Goal: Transaction & Acquisition: Book appointment/travel/reservation

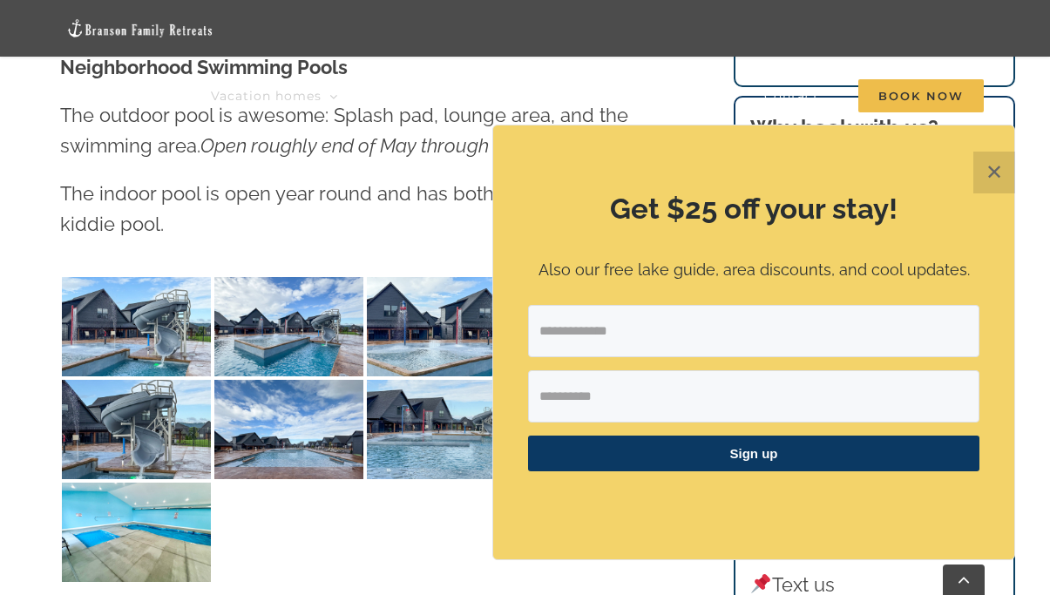
scroll to position [1286, 0]
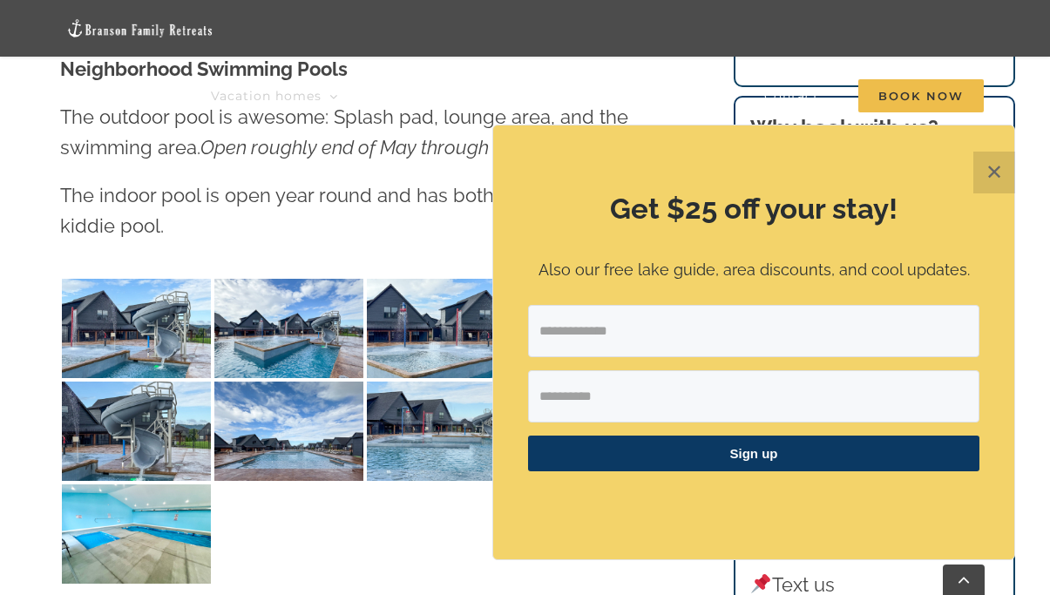
click at [997, 181] on button "✕" at bounding box center [994, 173] width 42 height 42
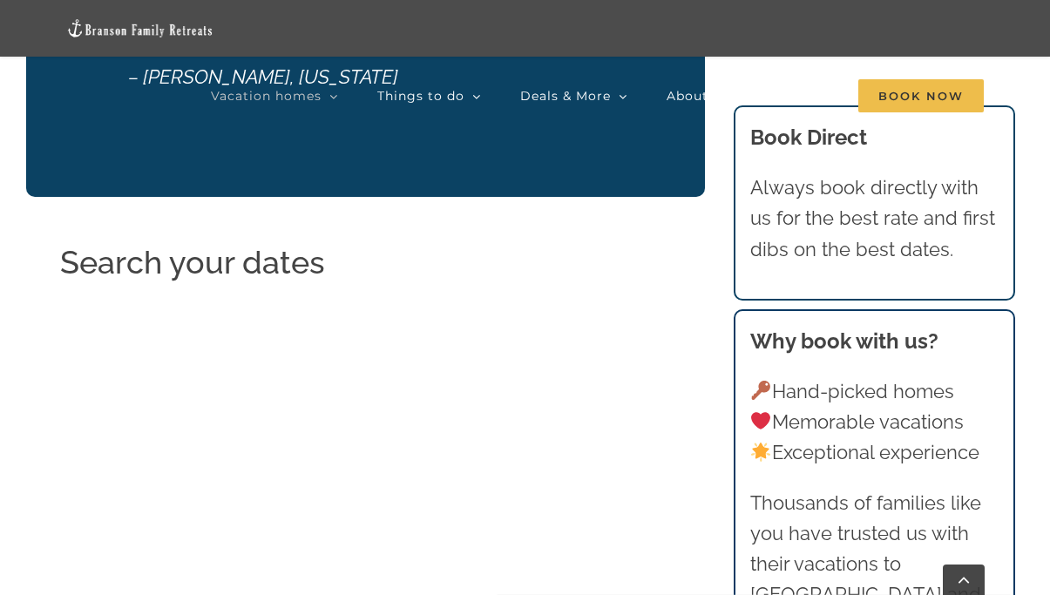
scroll to position [3169, 0]
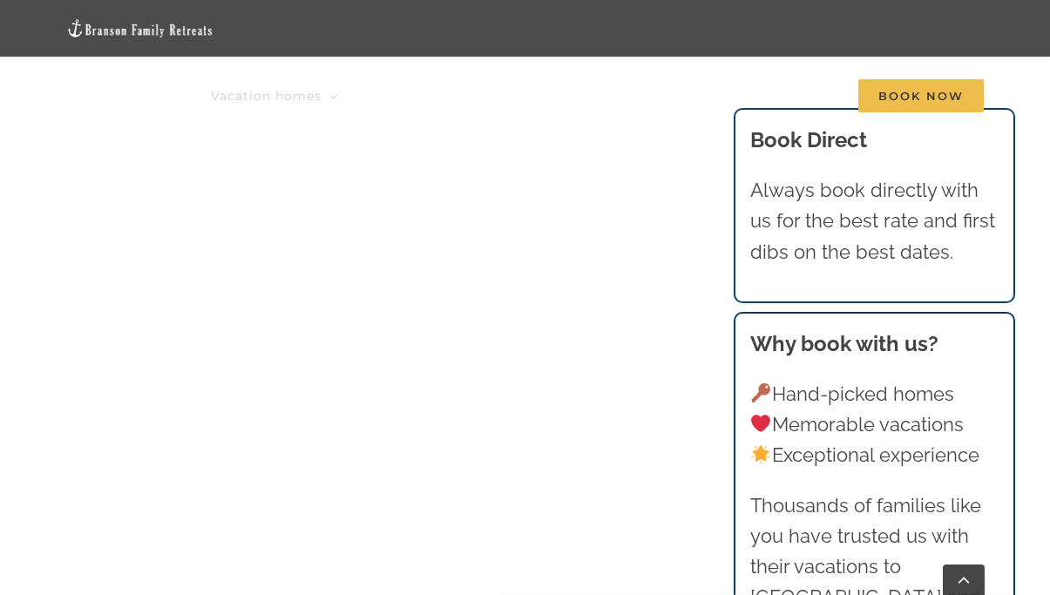
scroll to position [4840, 0]
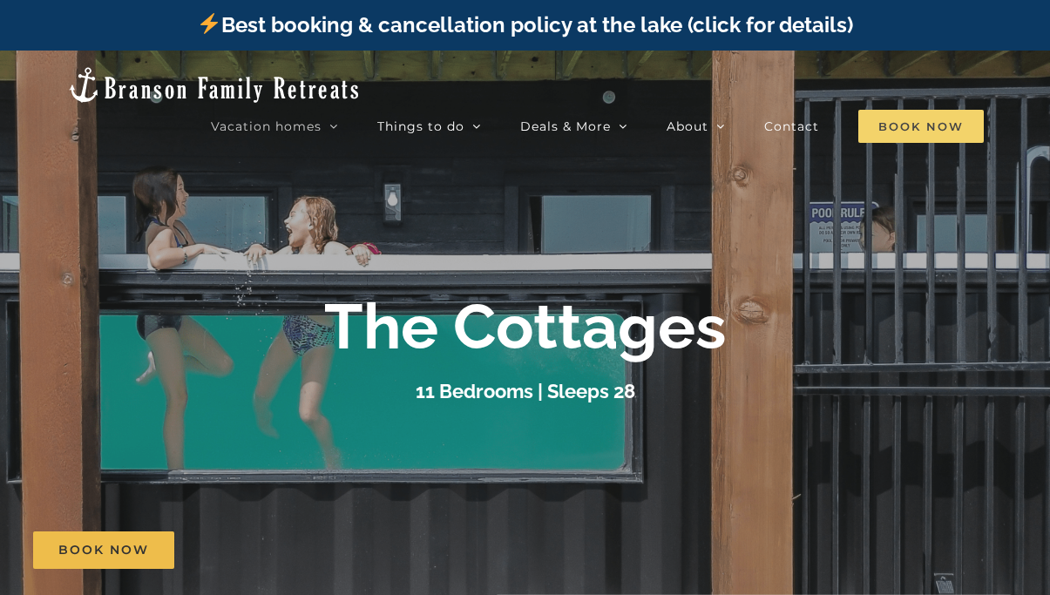
click at [898, 120] on span "Book Now" at bounding box center [920, 126] width 125 height 33
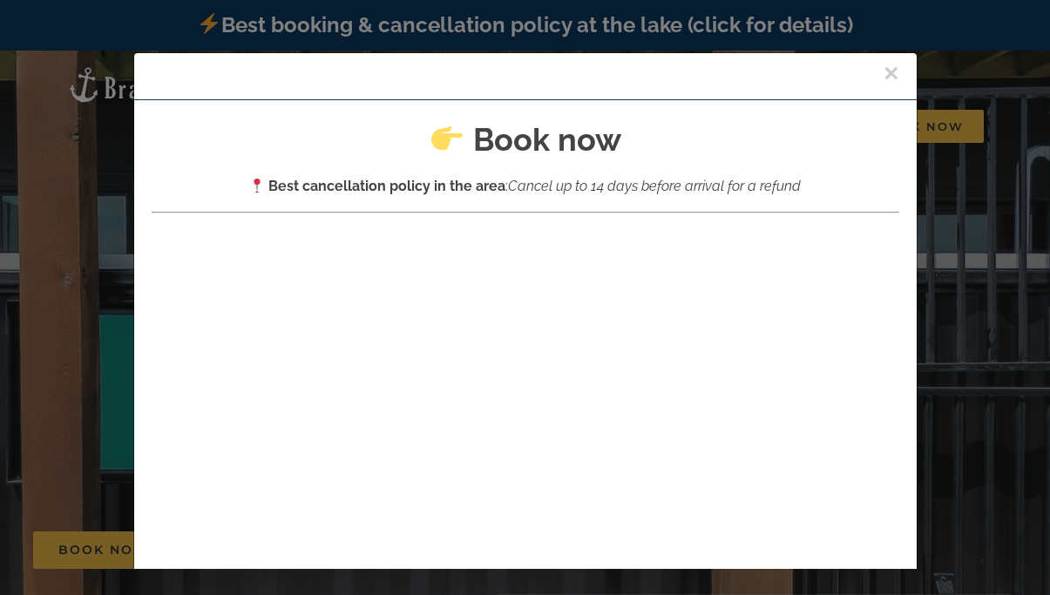
click at [895, 72] on button "×" at bounding box center [891, 73] width 16 height 26
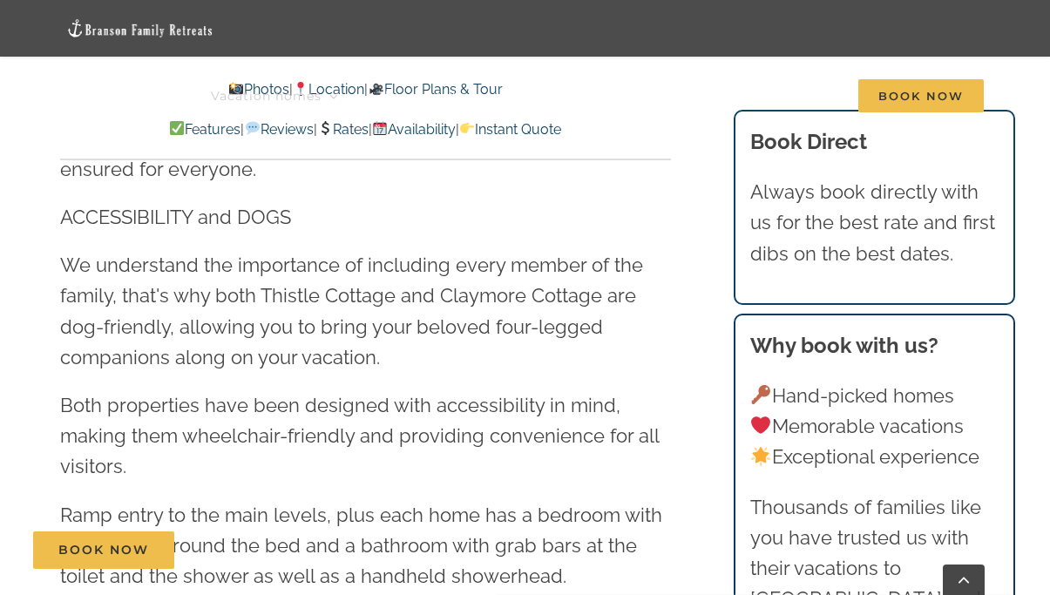
scroll to position [2540, 0]
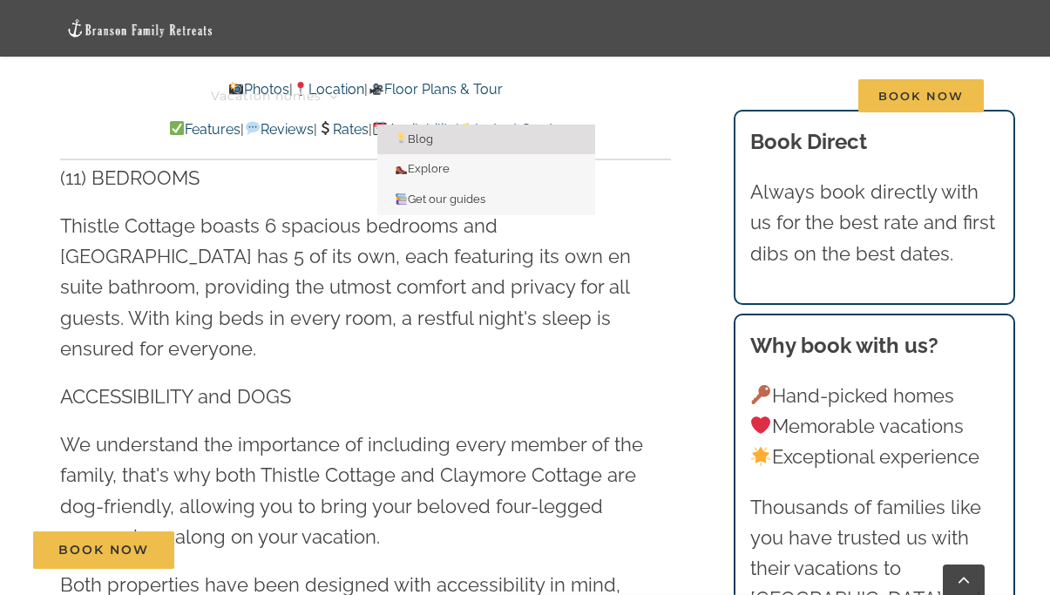
click at [465, 125] on link "Blog" at bounding box center [486, 140] width 218 height 30
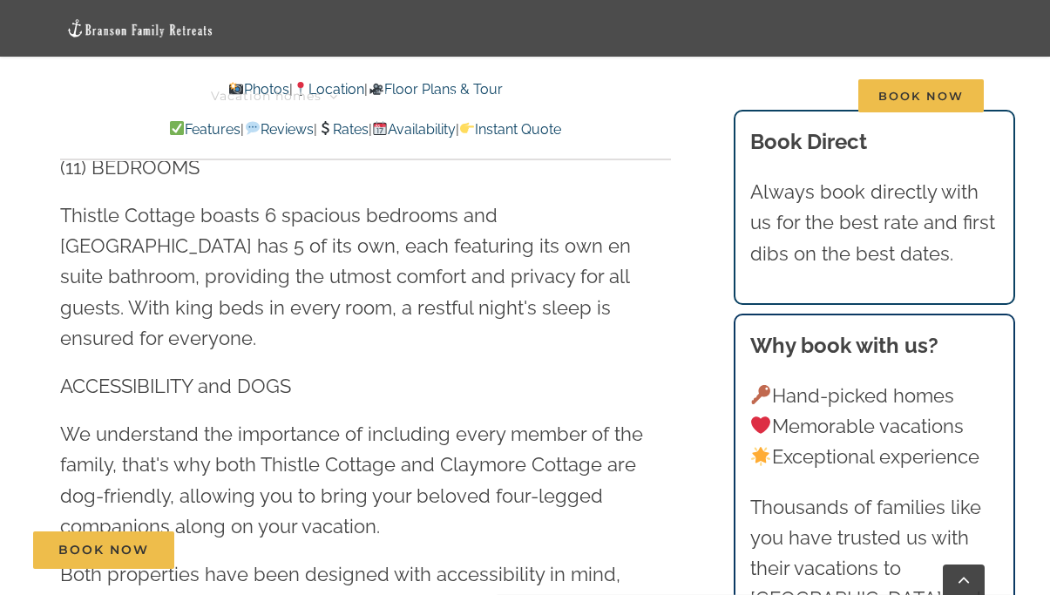
scroll to position [2540, 0]
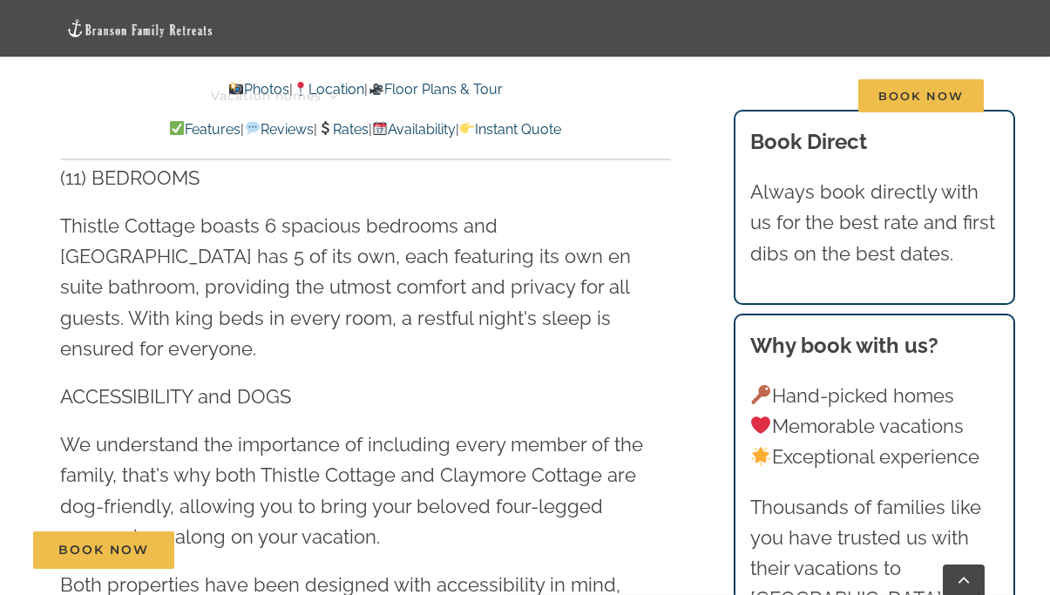
click at [387, 127] on img at bounding box center [380, 128] width 14 height 14
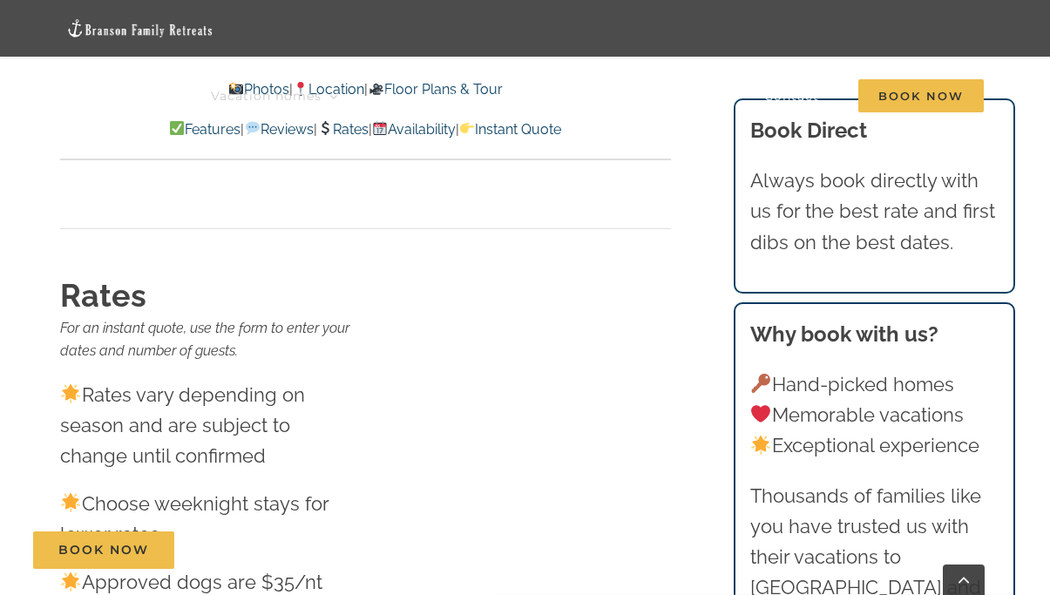
scroll to position [16916, 0]
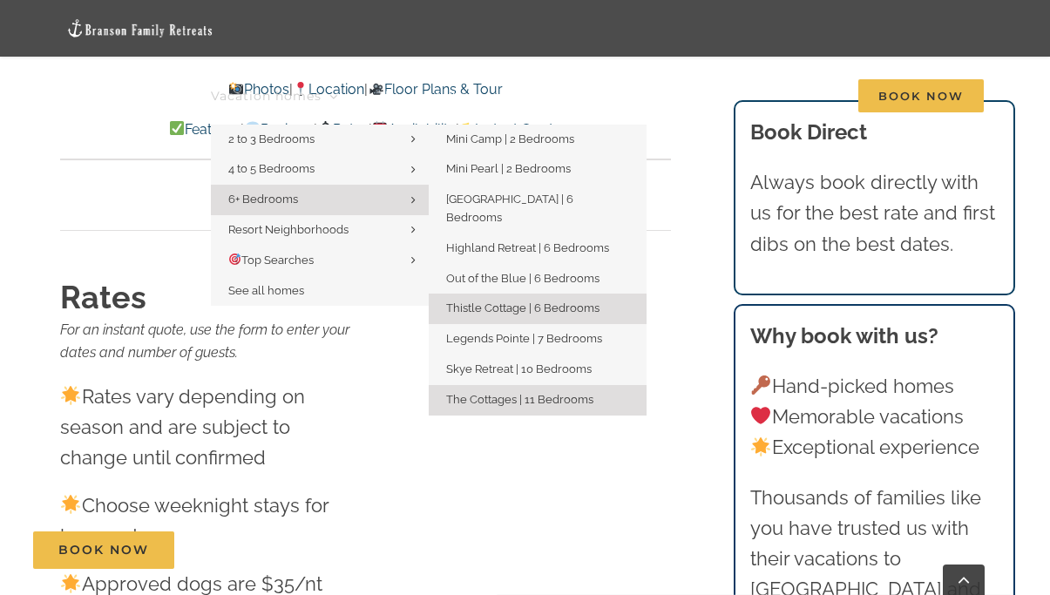
click at [496, 301] on span "Thistle Cottage | 6 Bedrooms" at bounding box center [522, 307] width 153 height 13
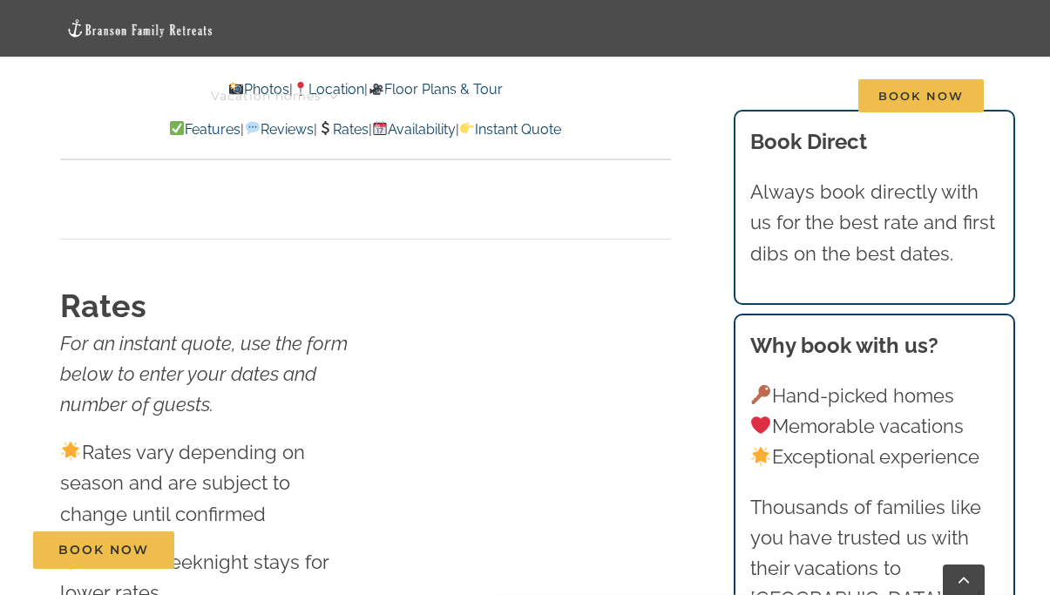
scroll to position [10692, 0]
